Goal: Task Accomplishment & Management: Manage account settings

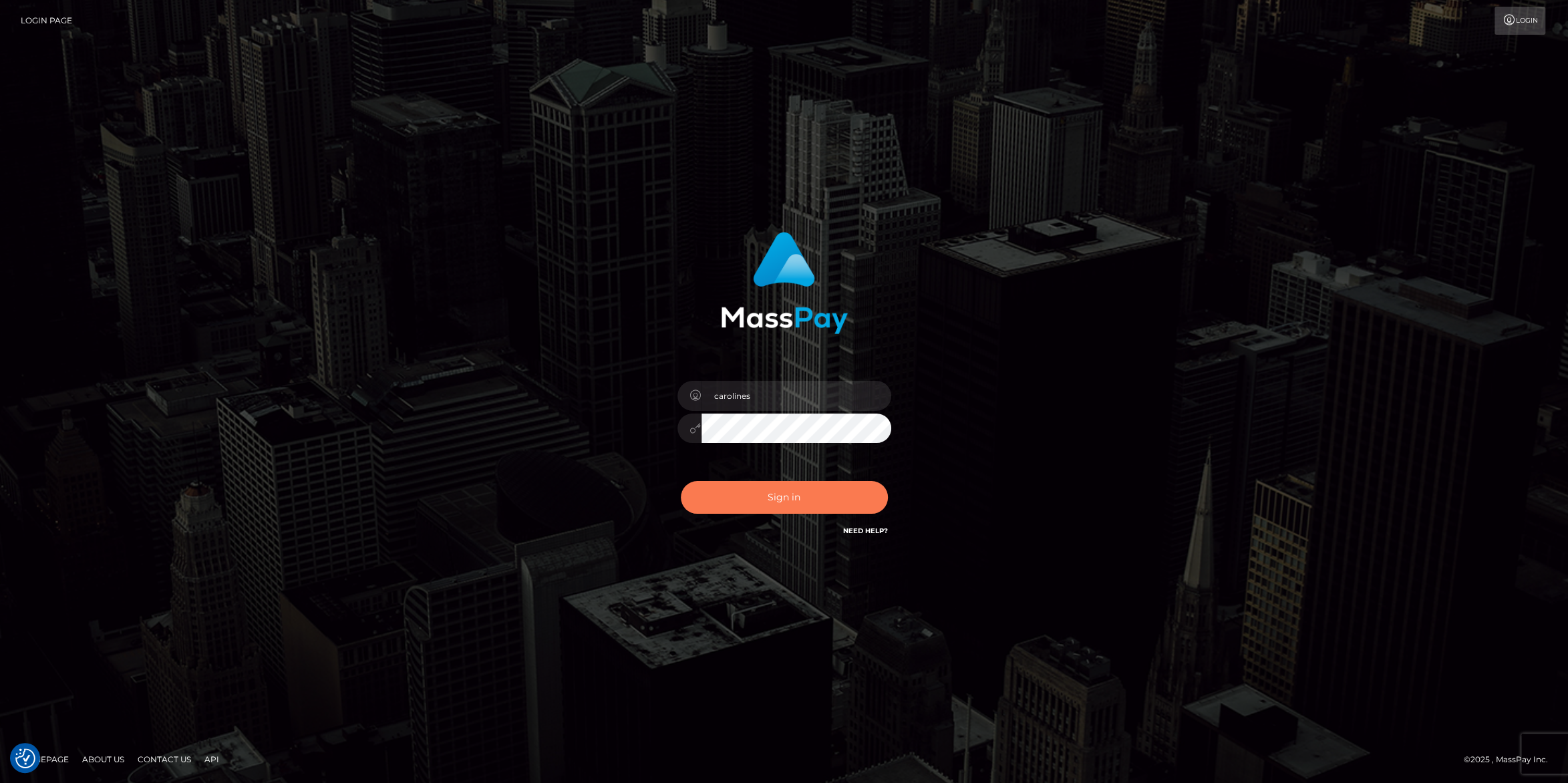
click at [774, 488] on button "Sign in" at bounding box center [784, 498] width 207 height 33
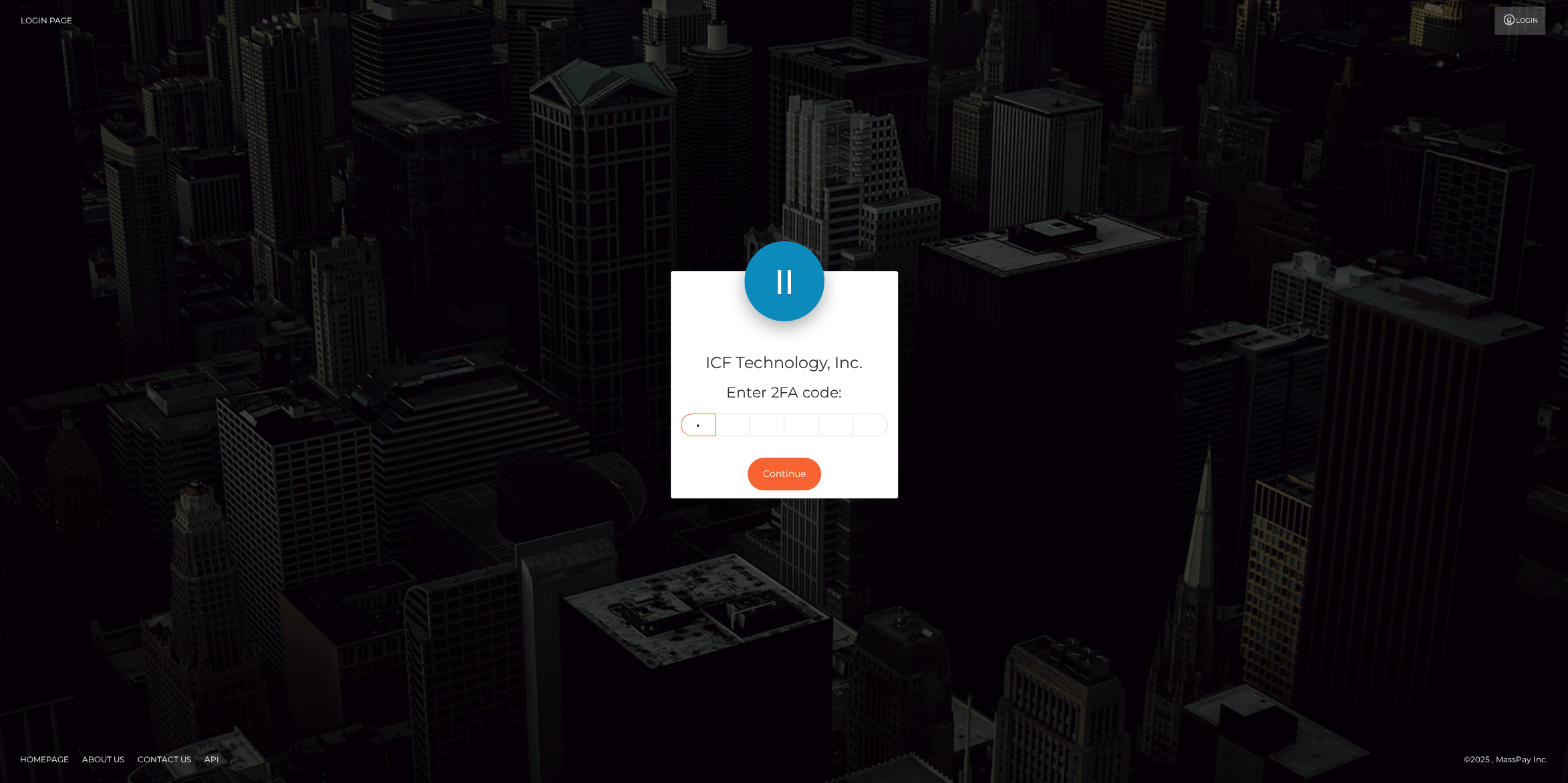
type input "6"
type input "8"
type input "5"
type input "2"
type input "0"
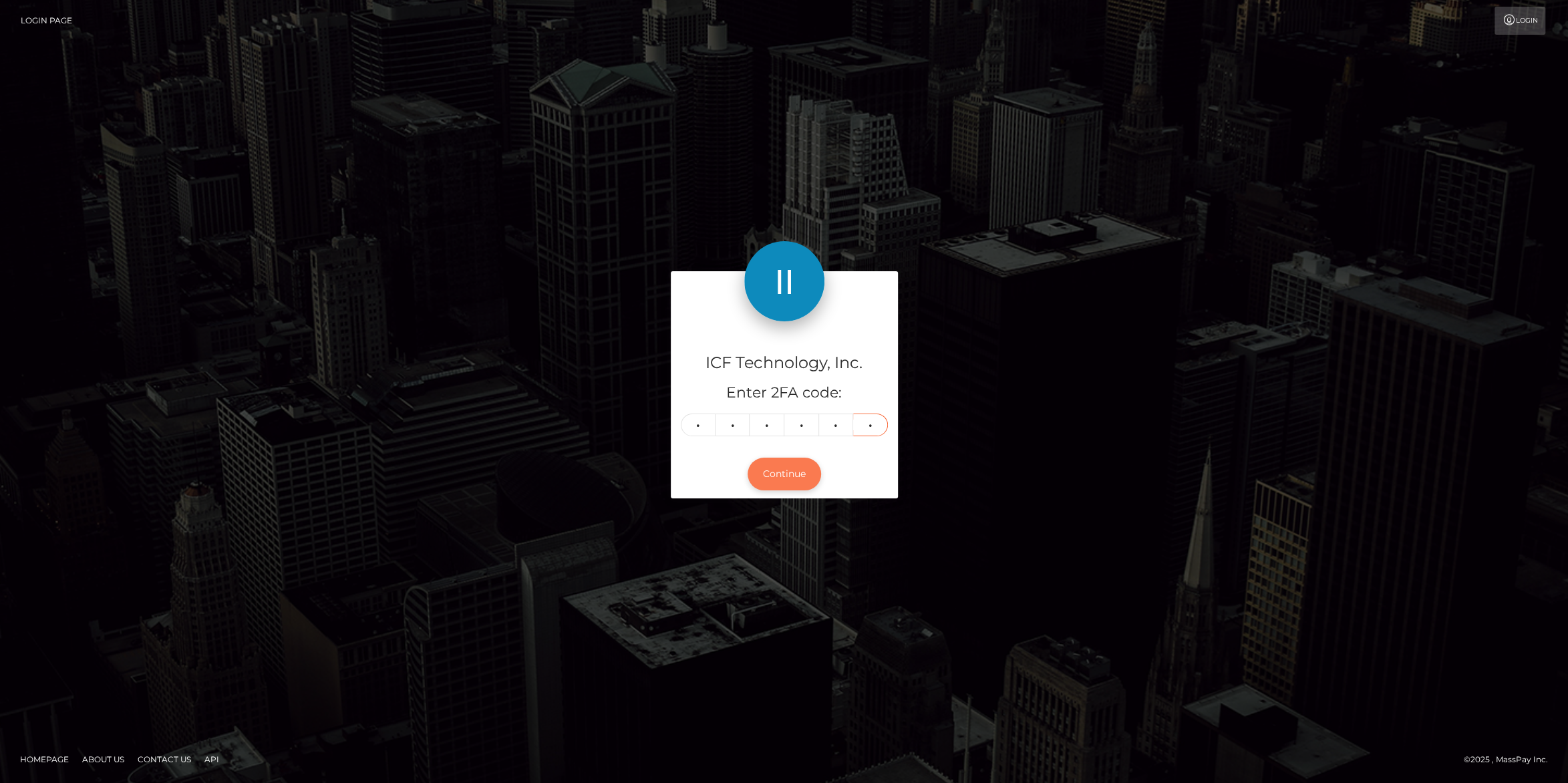
type input "6"
click at [789, 482] on button "Continue" at bounding box center [784, 474] width 73 height 33
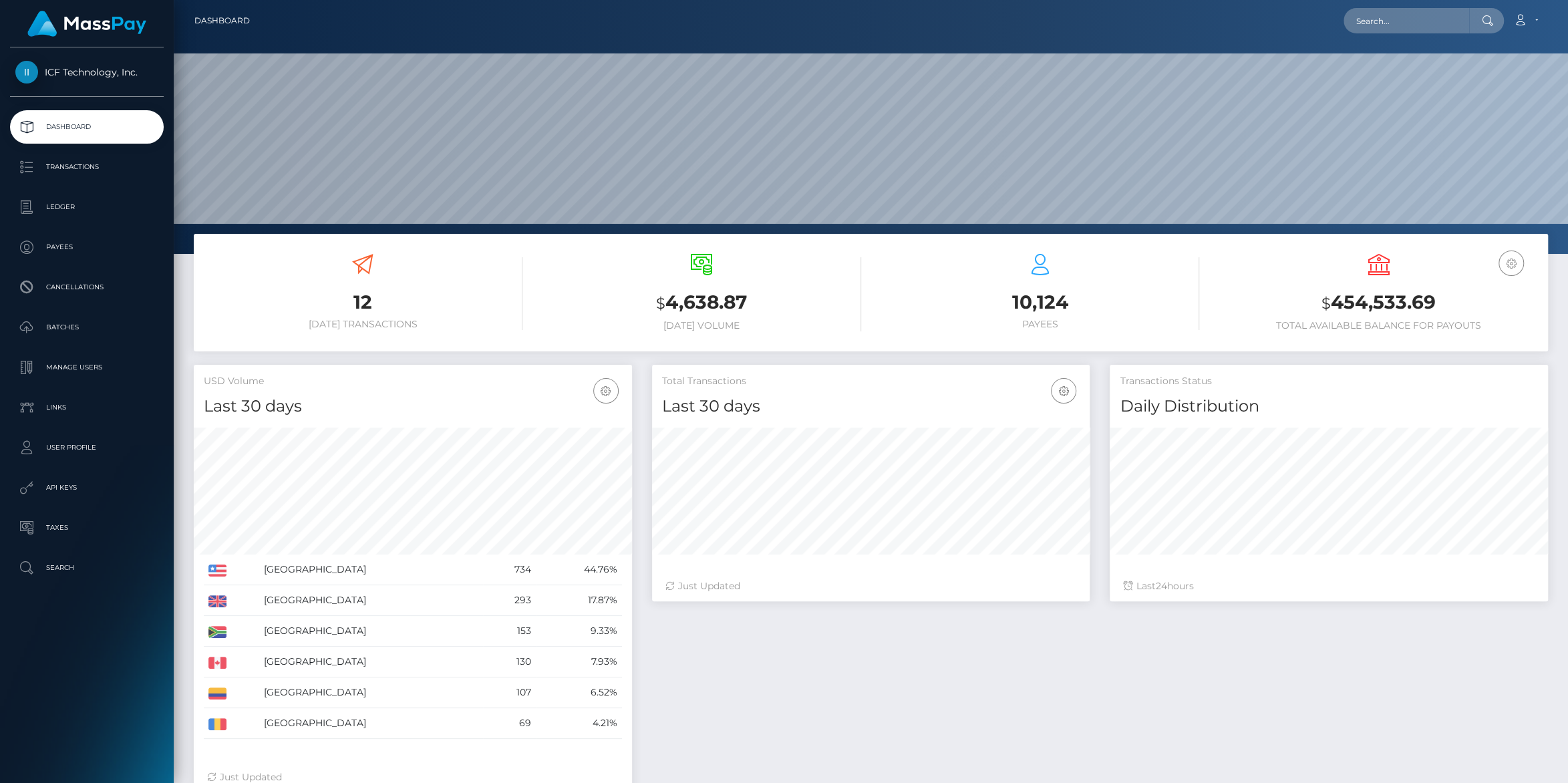
scroll to position [236, 438]
click at [54, 330] on p "Batches" at bounding box center [87, 328] width 143 height 20
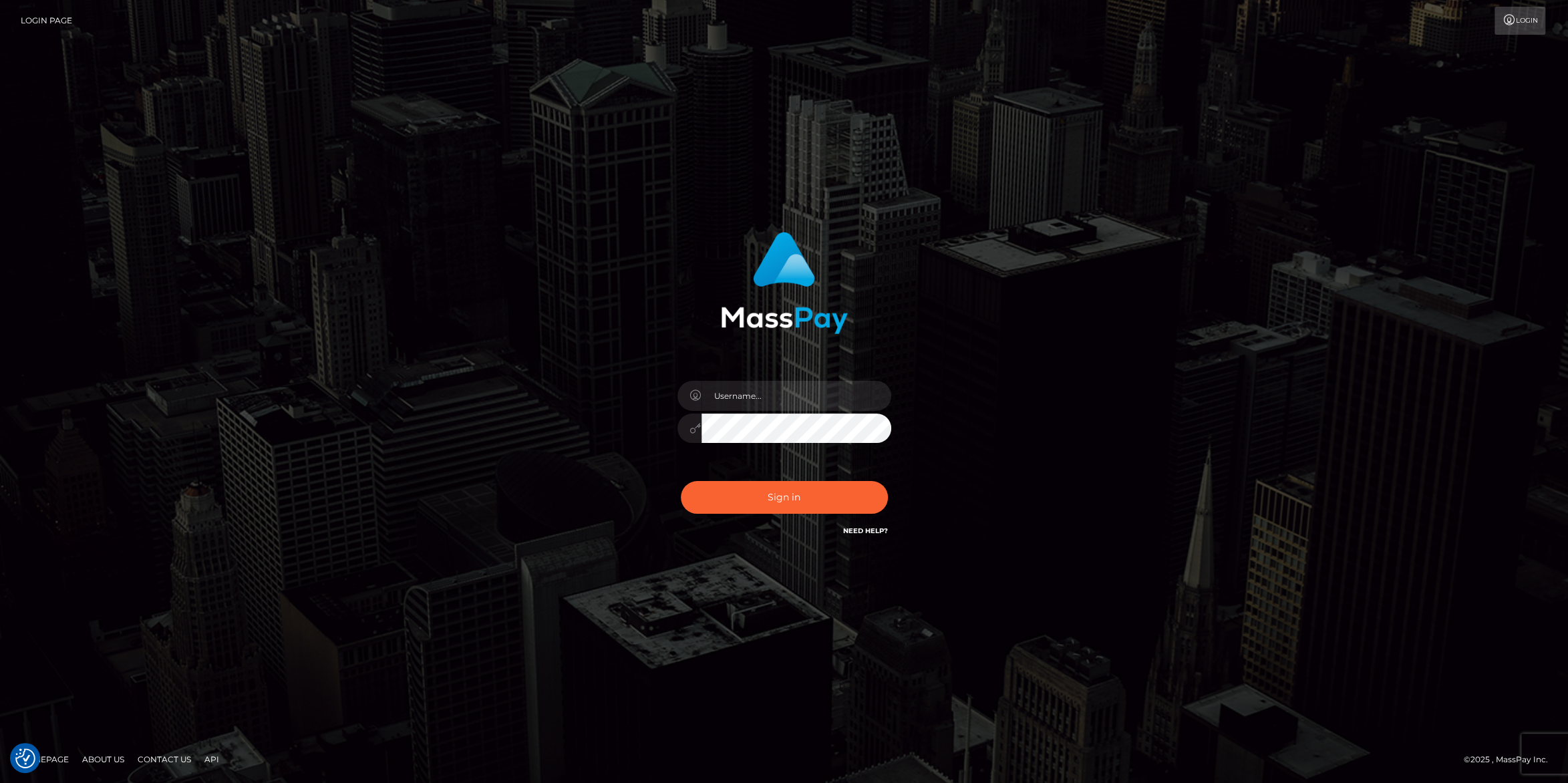
type input "carolines"
click at [774, 511] on button "Sign in" at bounding box center [784, 498] width 207 height 33
click at [768, 506] on button "Sign in" at bounding box center [784, 498] width 207 height 33
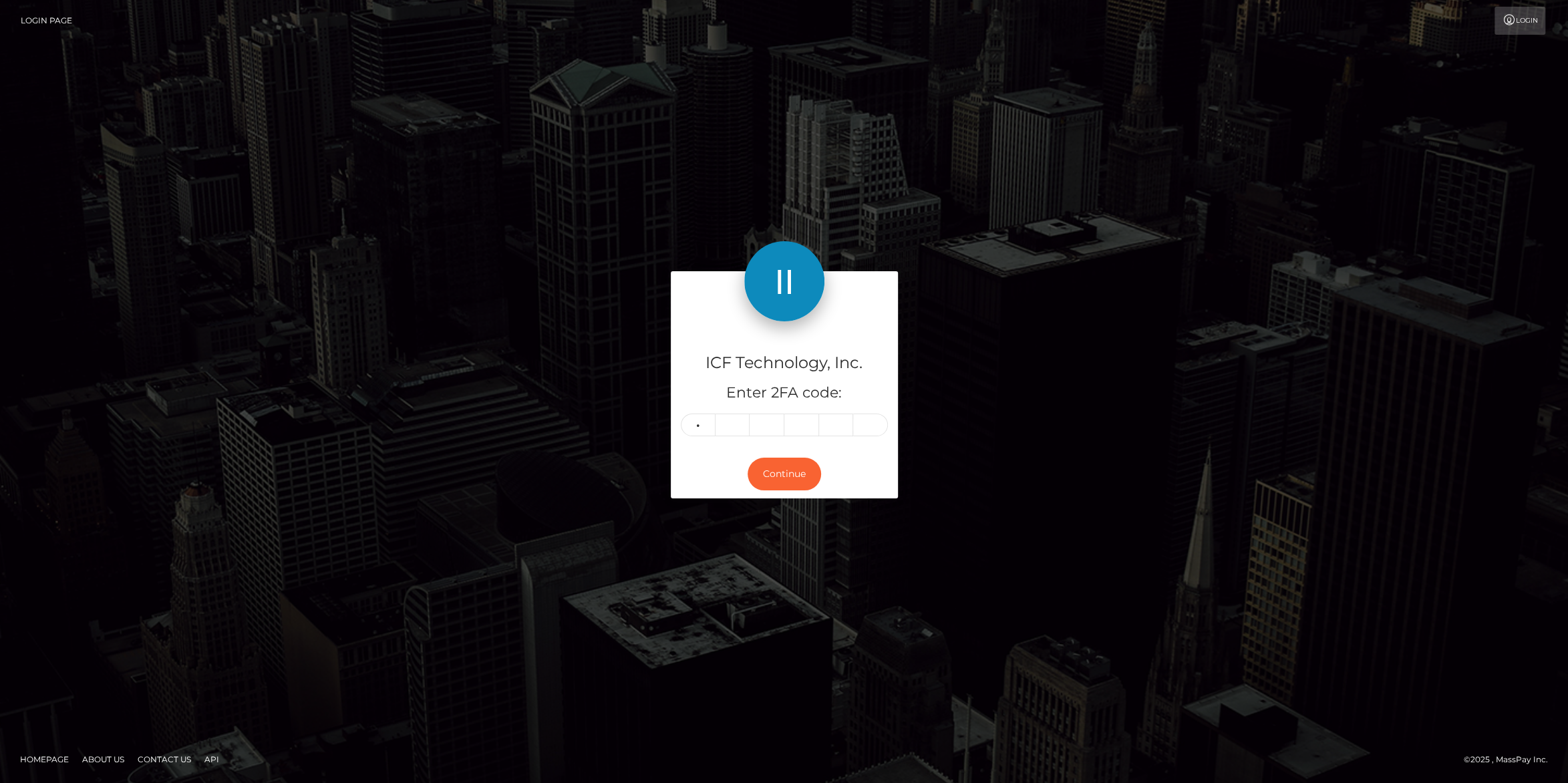
type input "5"
type input "6"
type input "5"
type input "2"
type input "0"
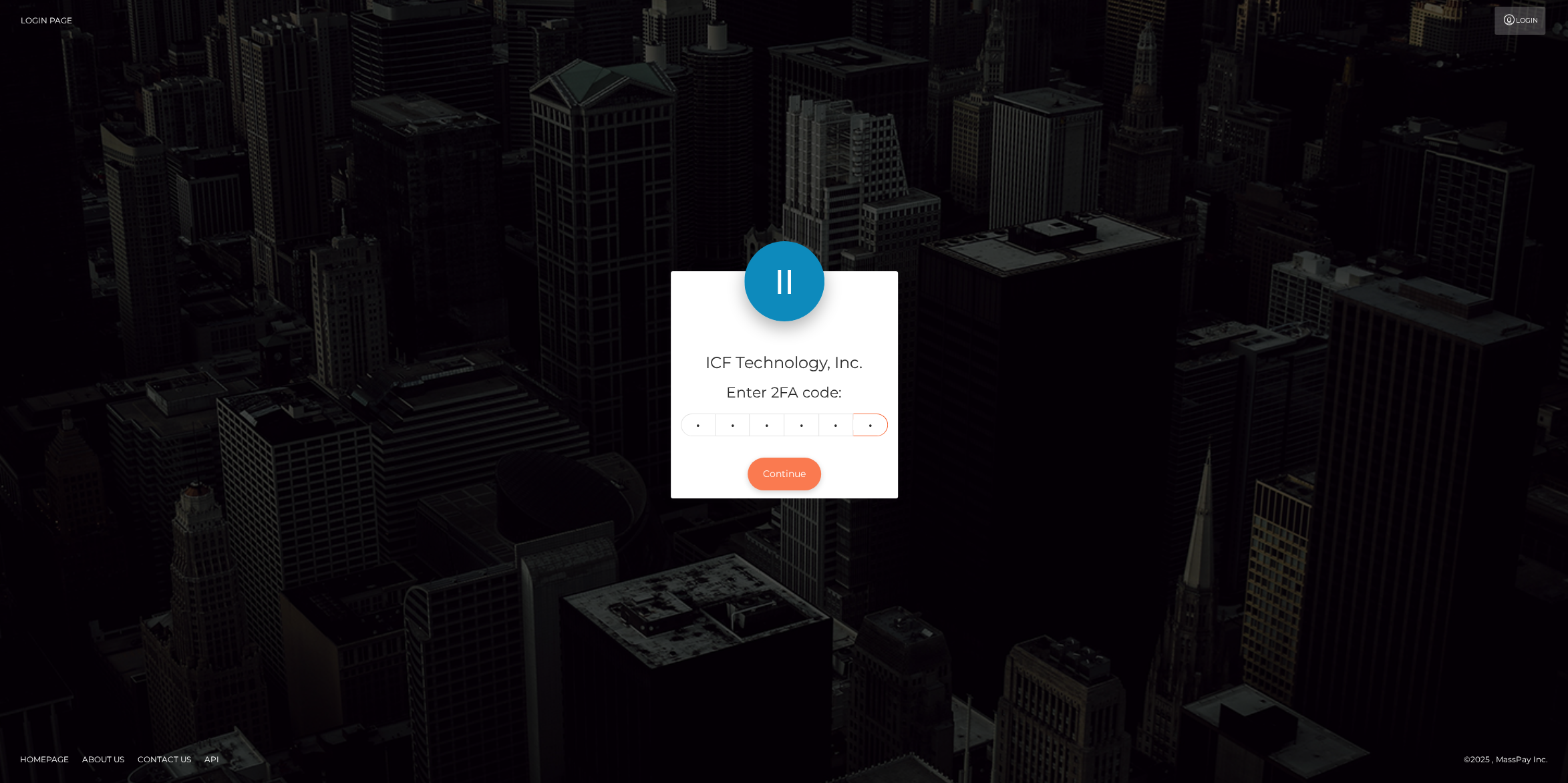
type input "6"
click at [798, 477] on button "Continue" at bounding box center [784, 474] width 73 height 33
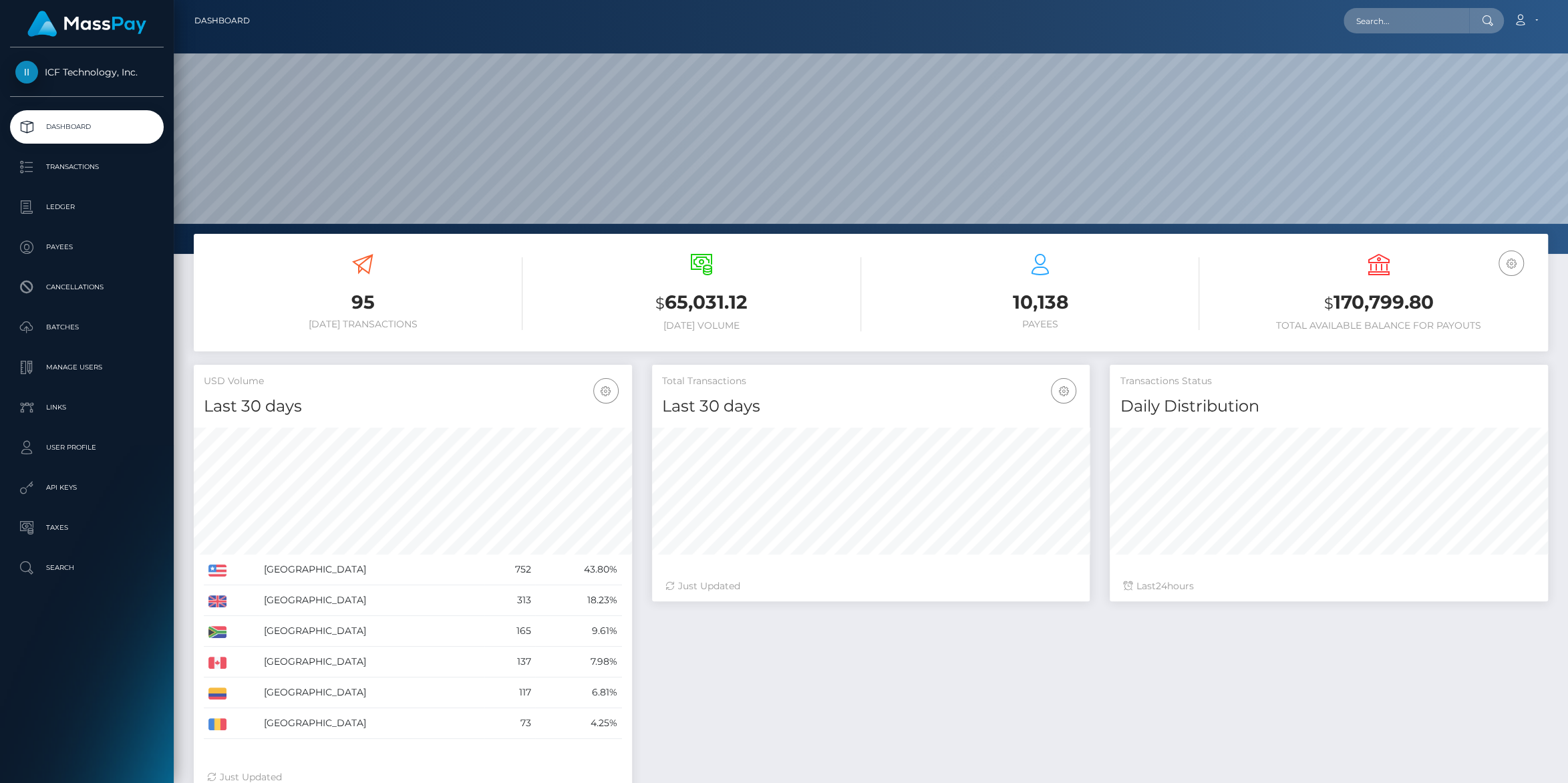
scroll to position [236, 438]
click at [66, 327] on p "Batches" at bounding box center [87, 328] width 143 height 20
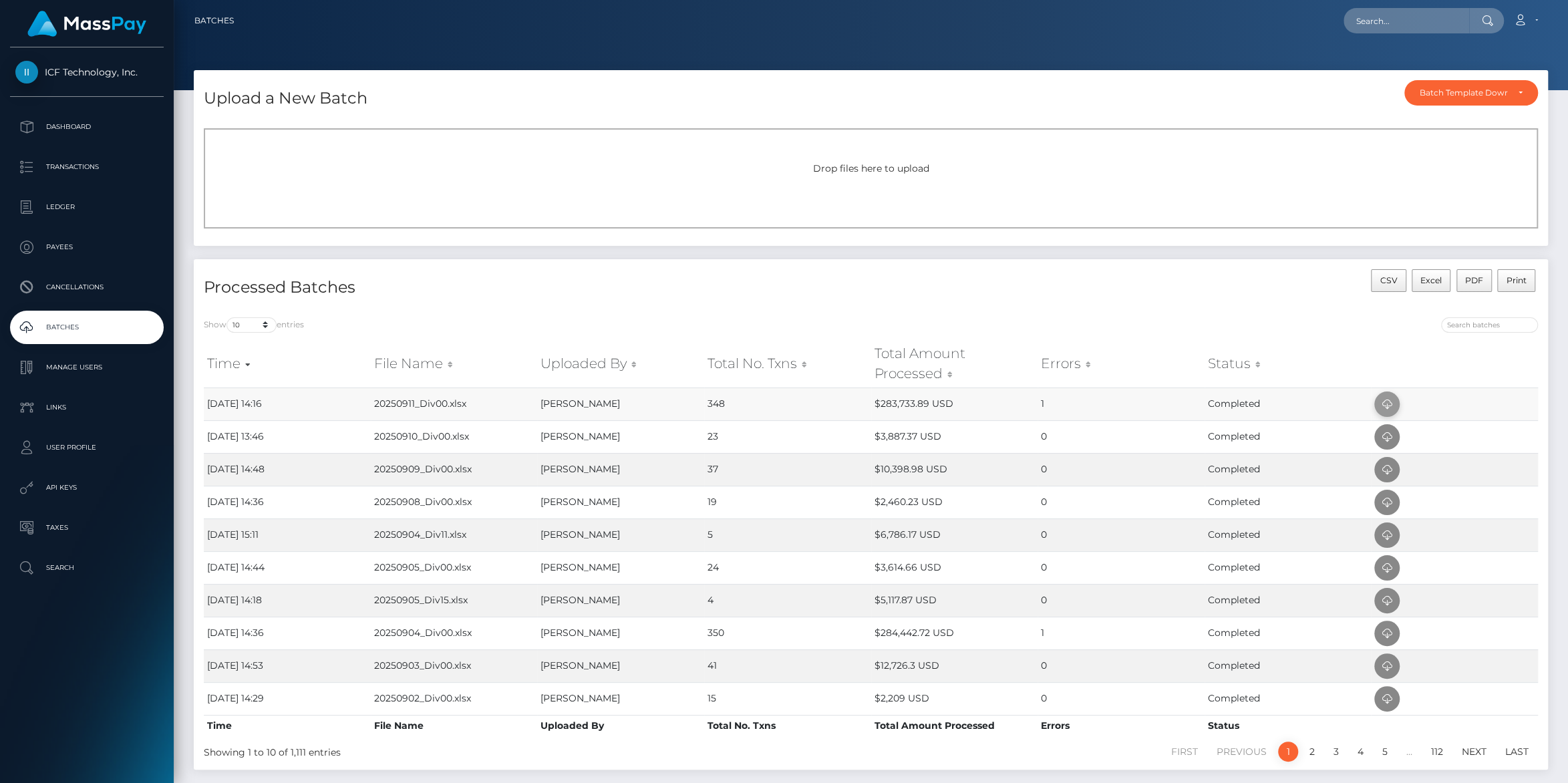
click at [1382, 403] on icon at bounding box center [1387, 405] width 16 height 17
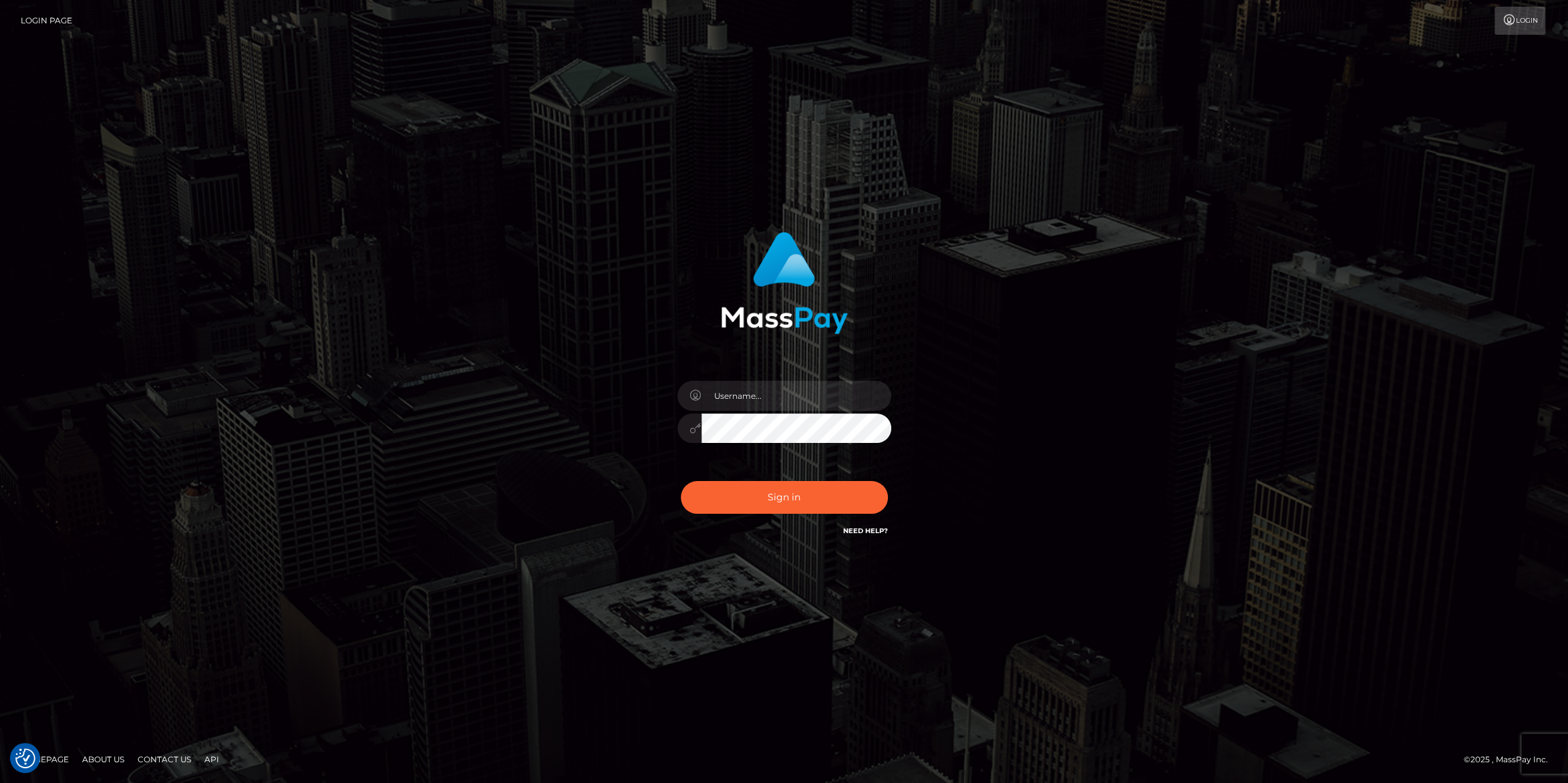
type input "carolines"
click at [785, 489] on button "Sign in" at bounding box center [784, 498] width 207 height 33
click at [809, 493] on button "Sign in" at bounding box center [784, 498] width 207 height 33
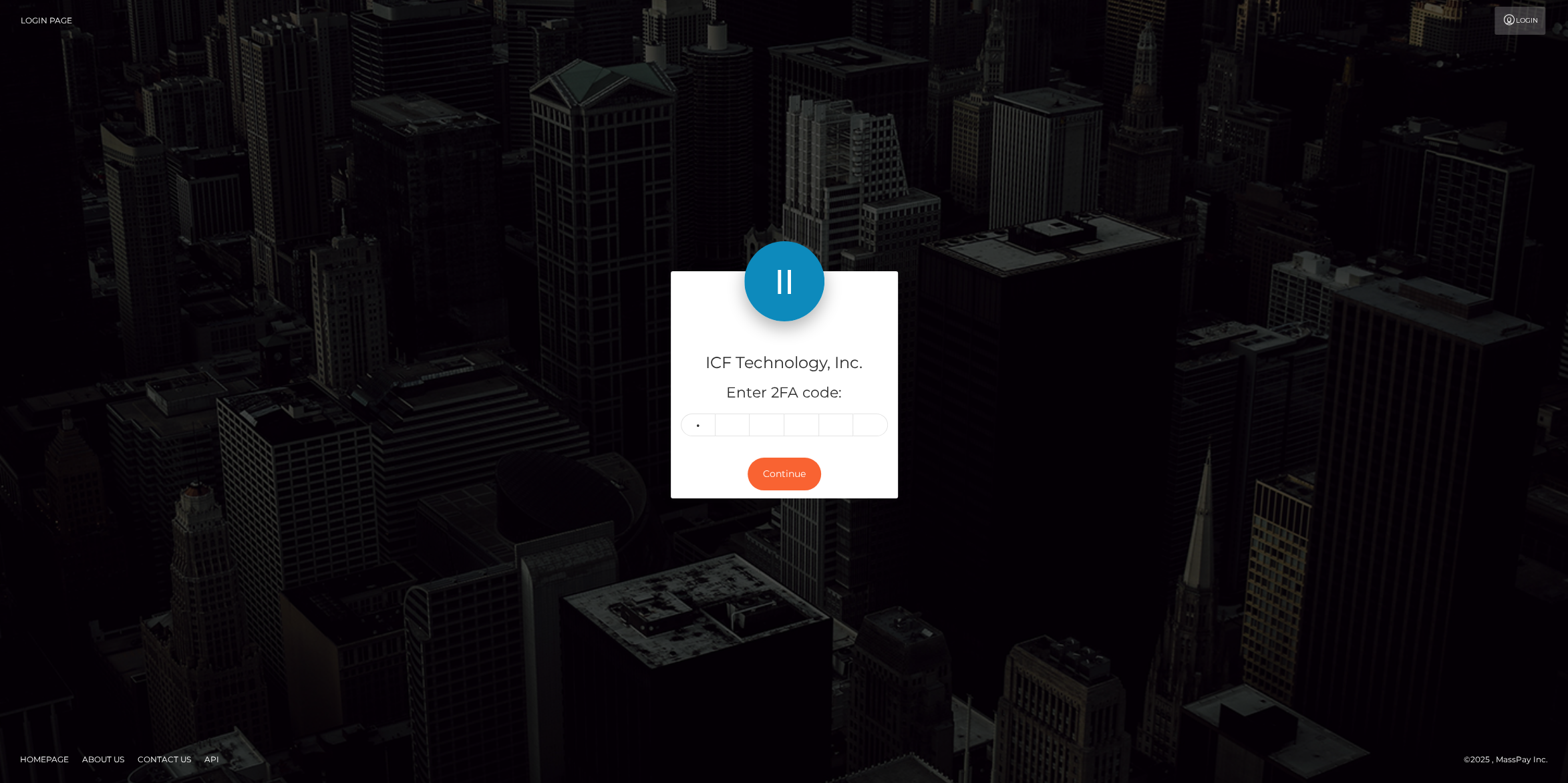
type input "2"
type input "1"
type input "4"
type input "0"
type input "8"
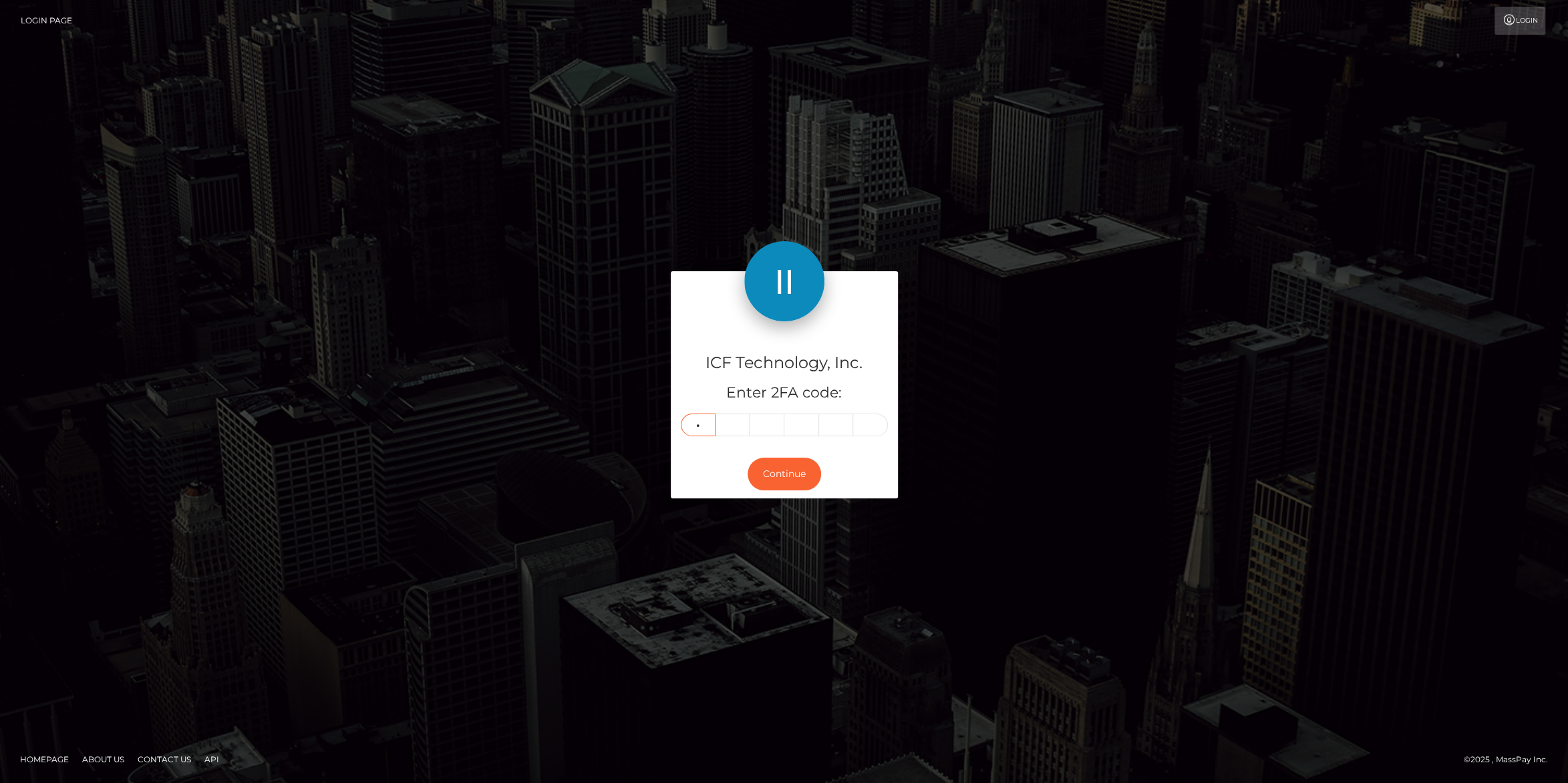
type input "4"
type input "0"
type input "4"
type input "8"
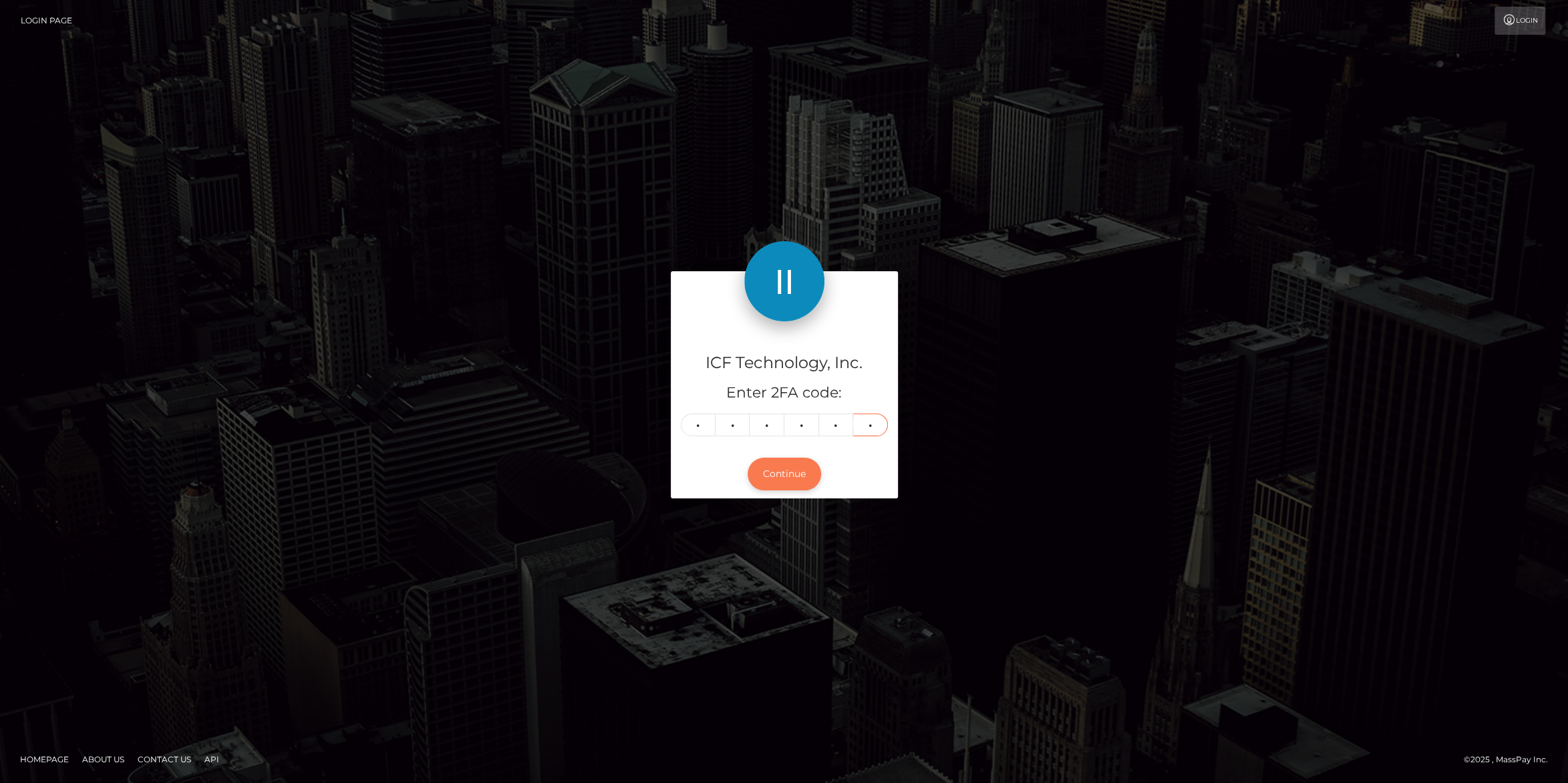
type input "6"
click at [777, 466] on button "Continue" at bounding box center [784, 474] width 73 height 33
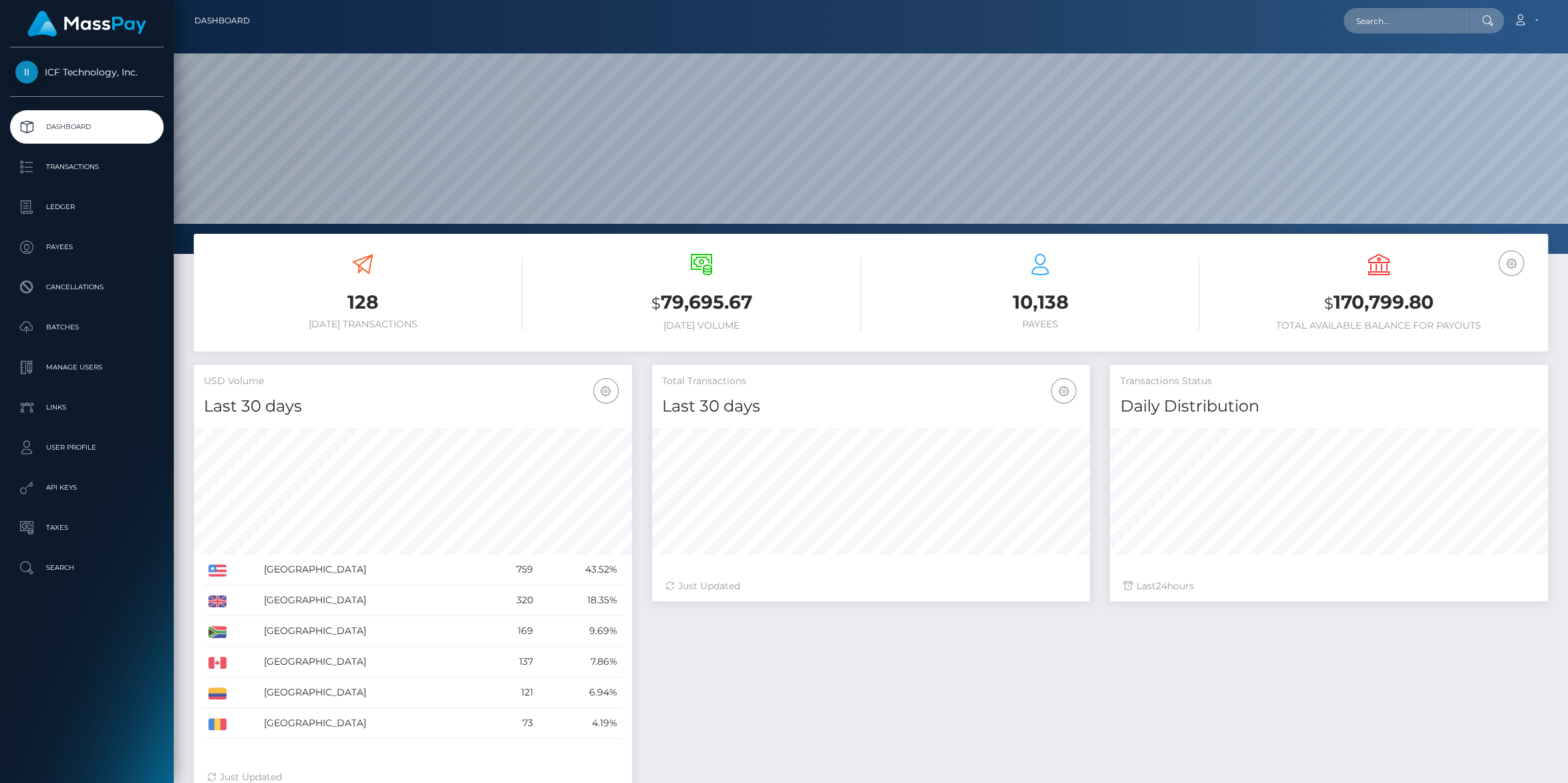
scroll to position [236, 438]
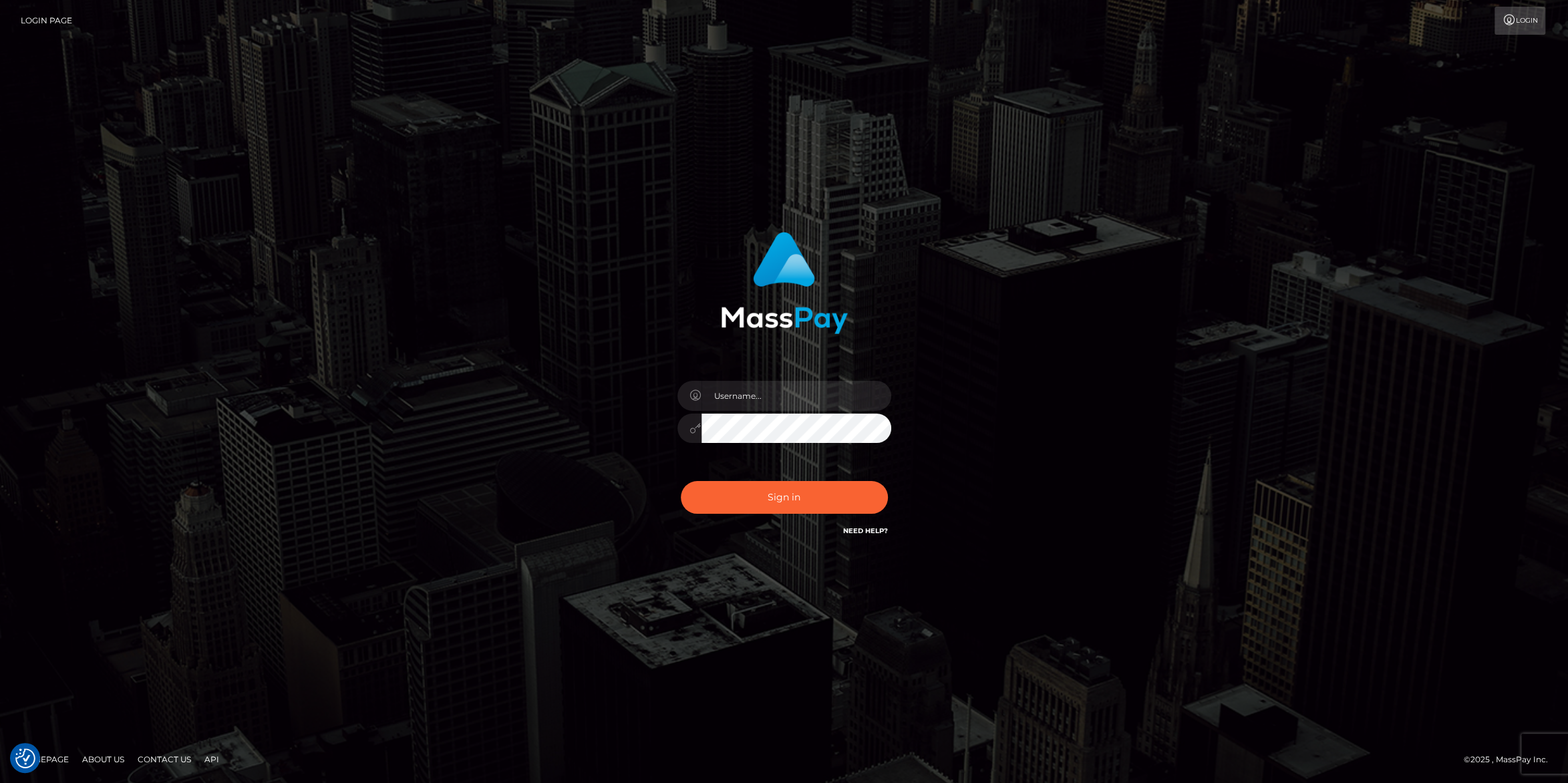
type input "carolines"
